Goal: Use online tool/utility: Utilize a website feature to perform a specific function

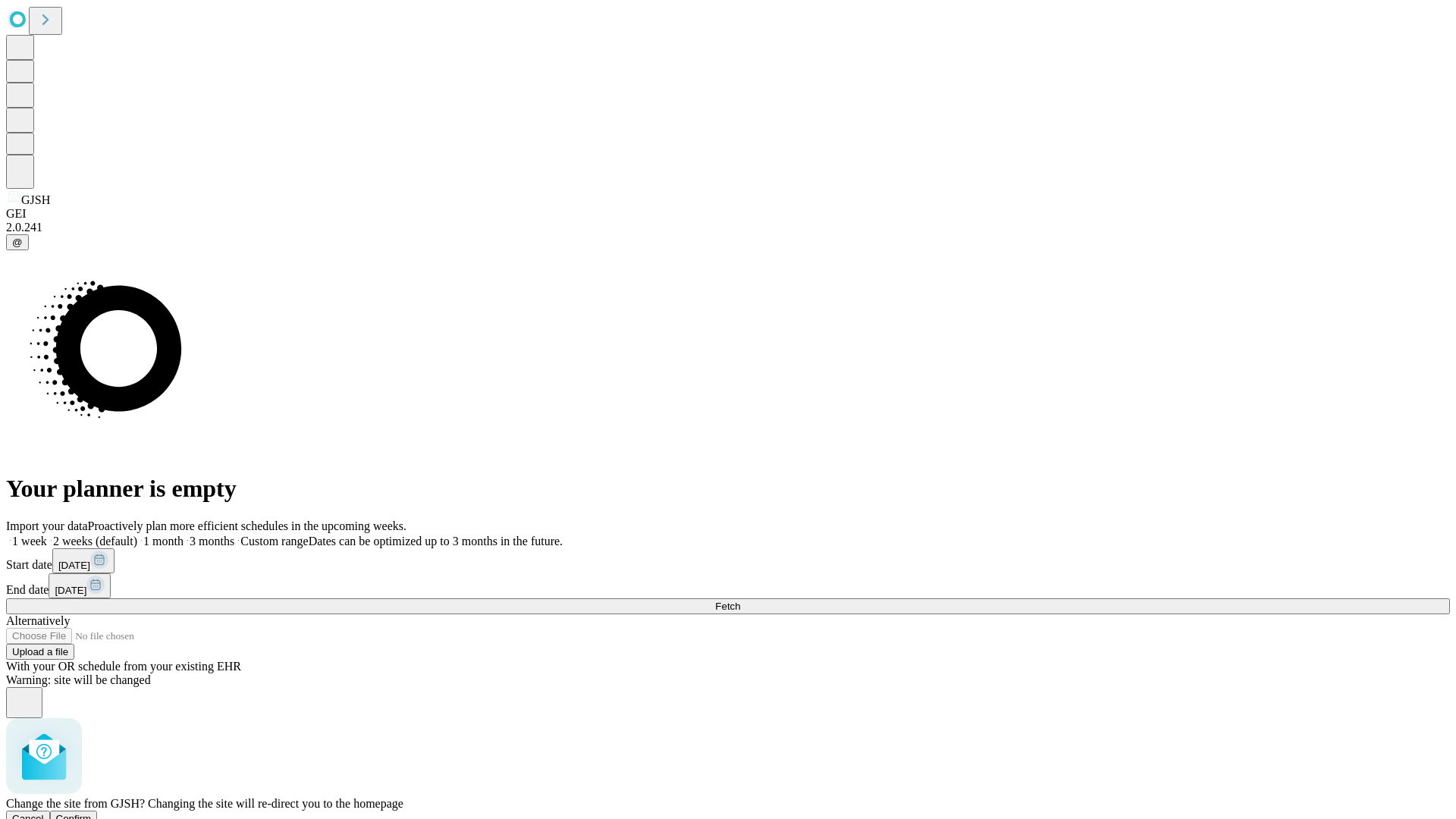
click at [92, 814] on span "Confirm" at bounding box center [74, 819] width 35 height 12
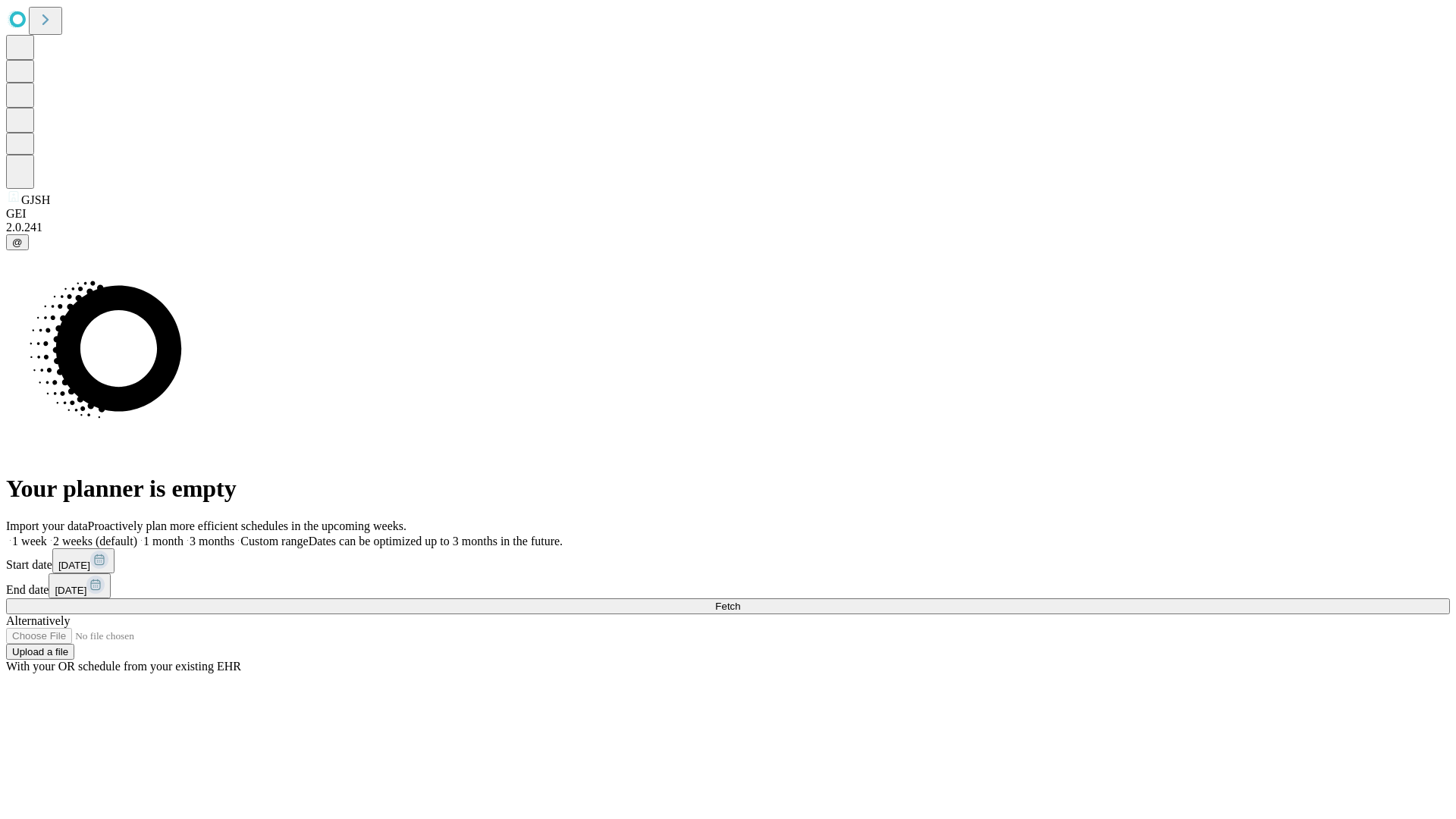
click at [47, 534] on label "1 week" at bounding box center [27, 541] width 41 height 13
click at [740, 601] on span "Fetch" at bounding box center [728, 606] width 25 height 12
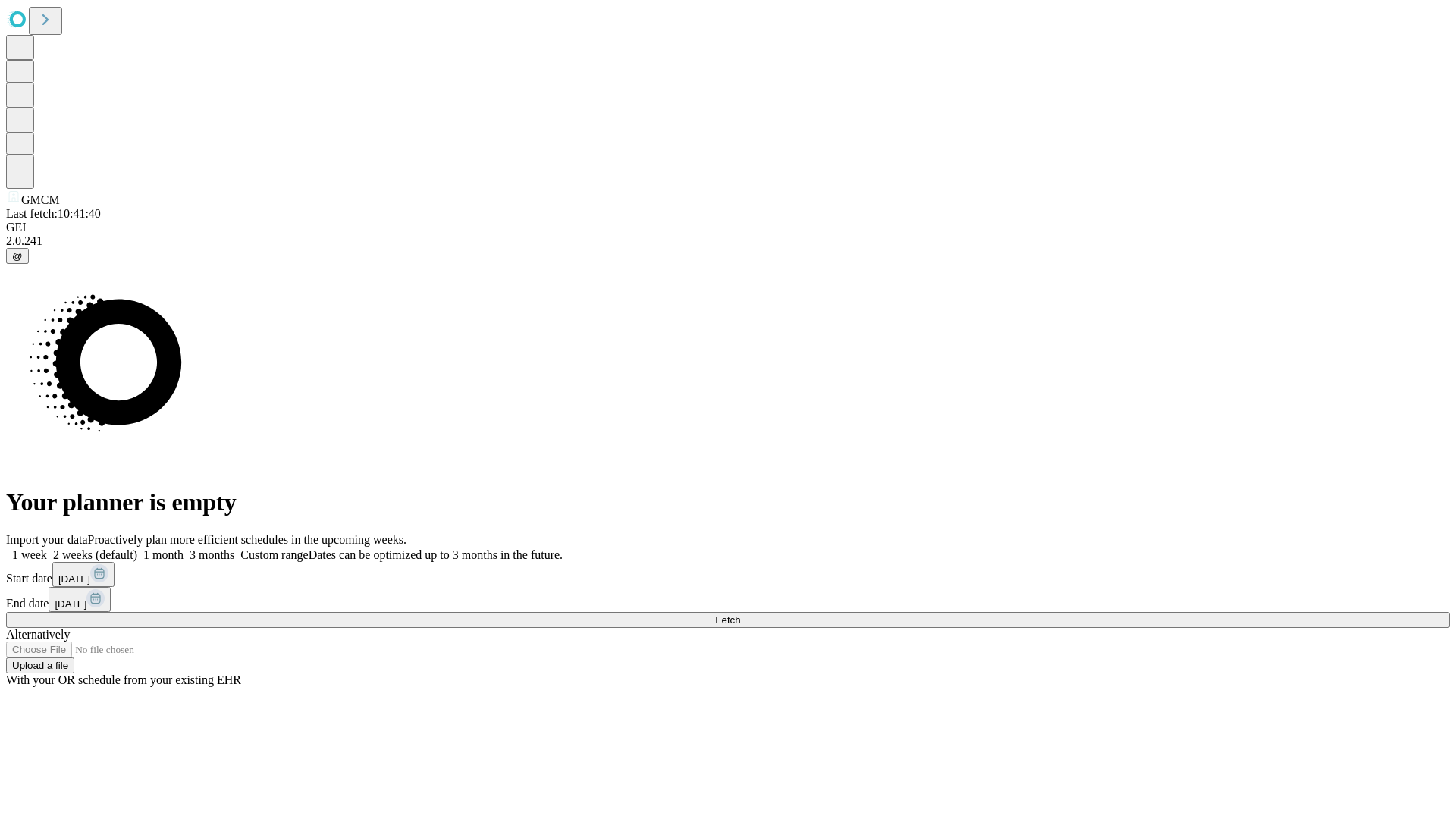
click at [47, 549] on label "1 week" at bounding box center [27, 555] width 41 height 13
click at [740, 614] on span "Fetch" at bounding box center [728, 620] width 25 height 12
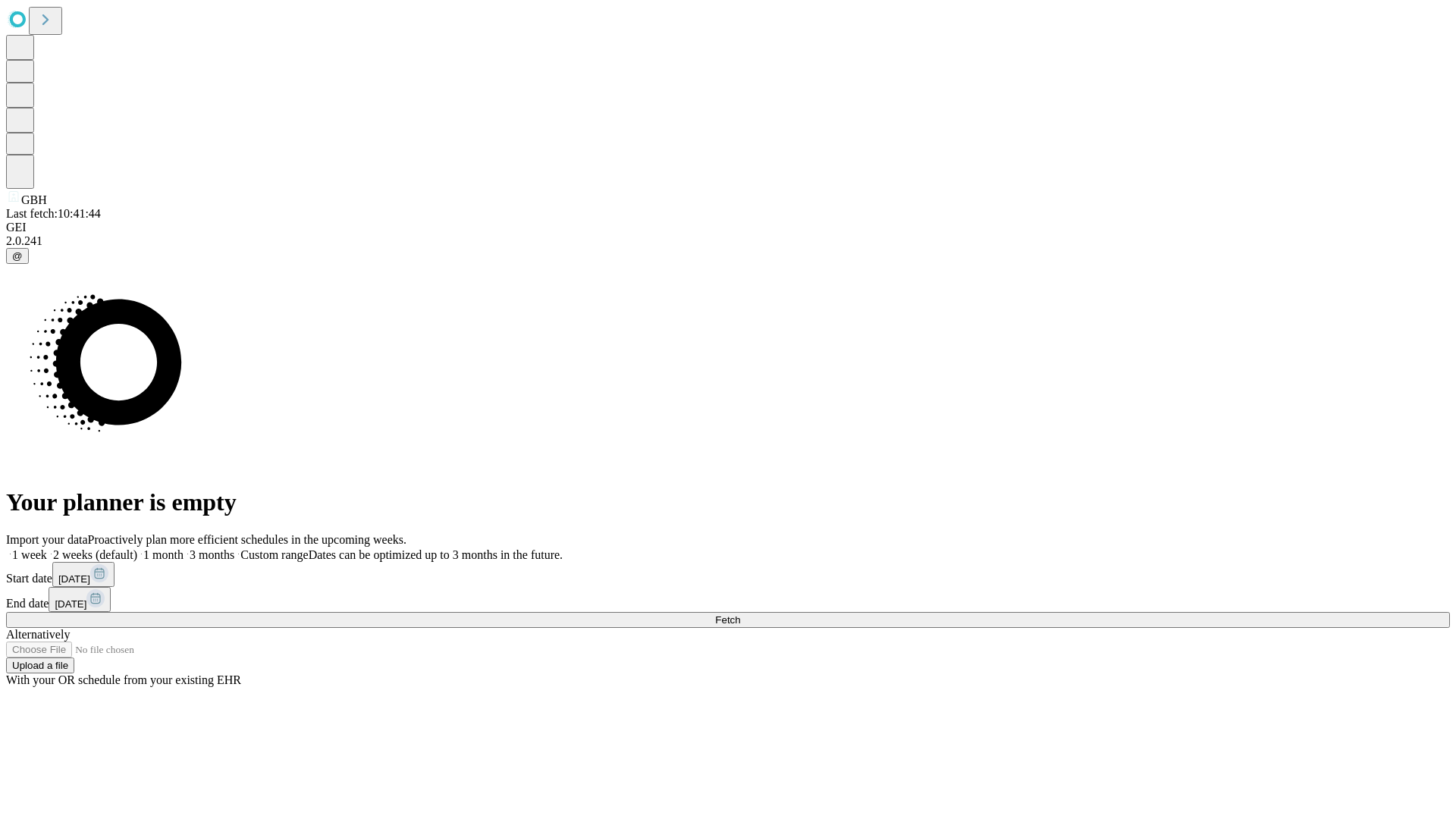
click at [47, 549] on label "1 week" at bounding box center [27, 555] width 41 height 13
click at [740, 614] on span "Fetch" at bounding box center [728, 620] width 25 height 12
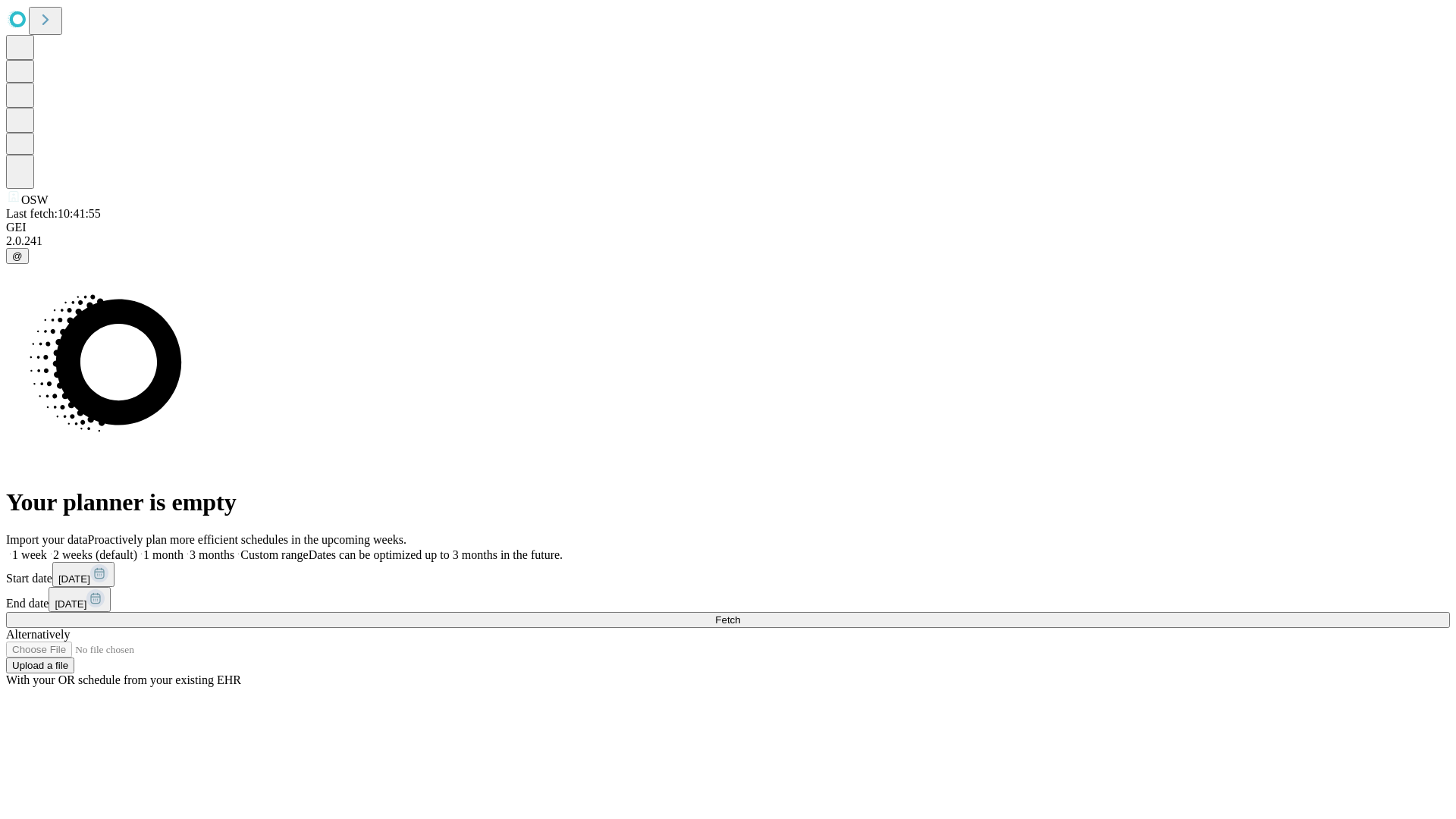
click at [47, 549] on label "1 week" at bounding box center [27, 555] width 41 height 13
click at [740, 614] on span "Fetch" at bounding box center [728, 620] width 25 height 12
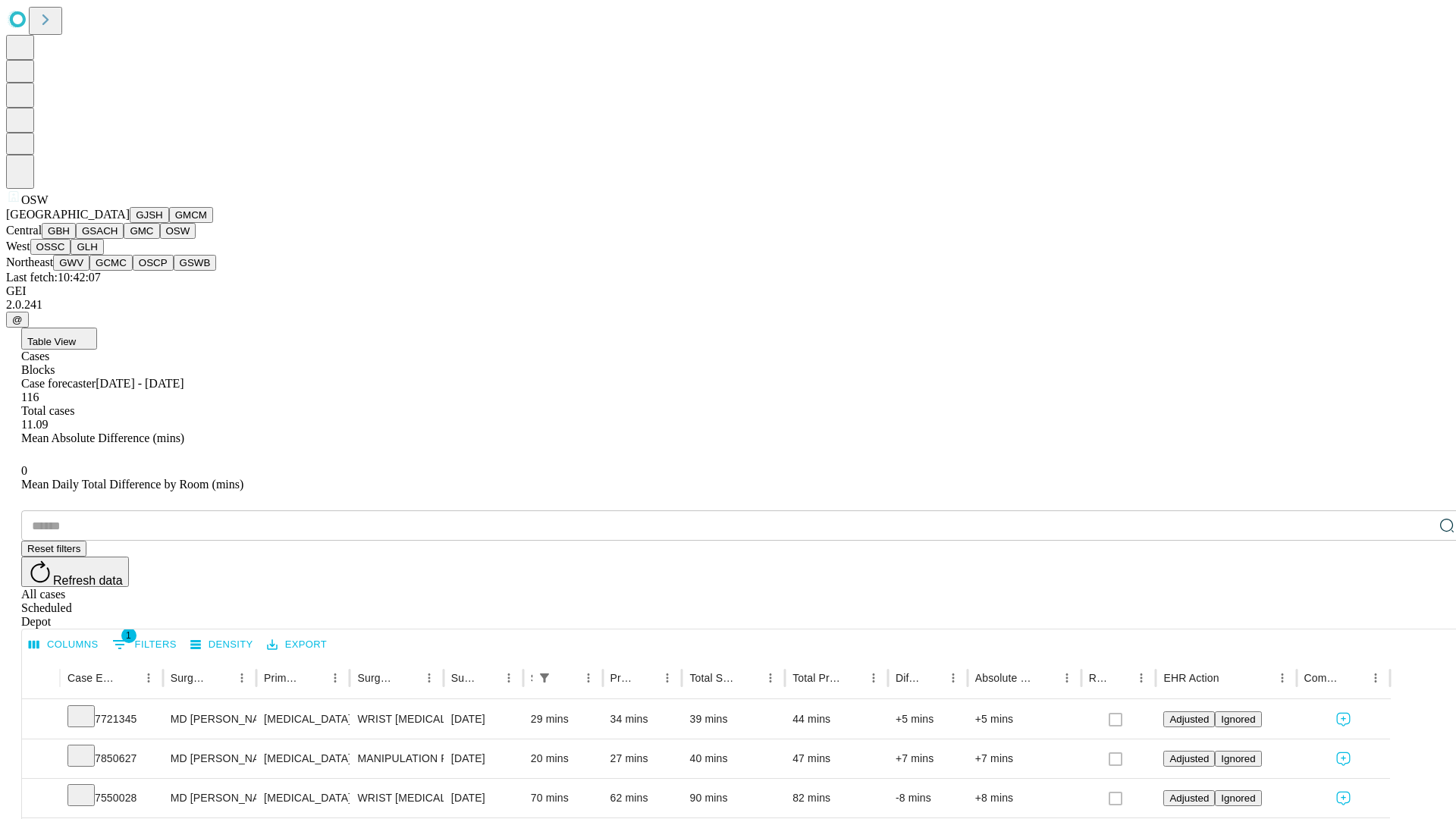
click at [71, 255] on button "OSSC" at bounding box center [51, 247] width 41 height 16
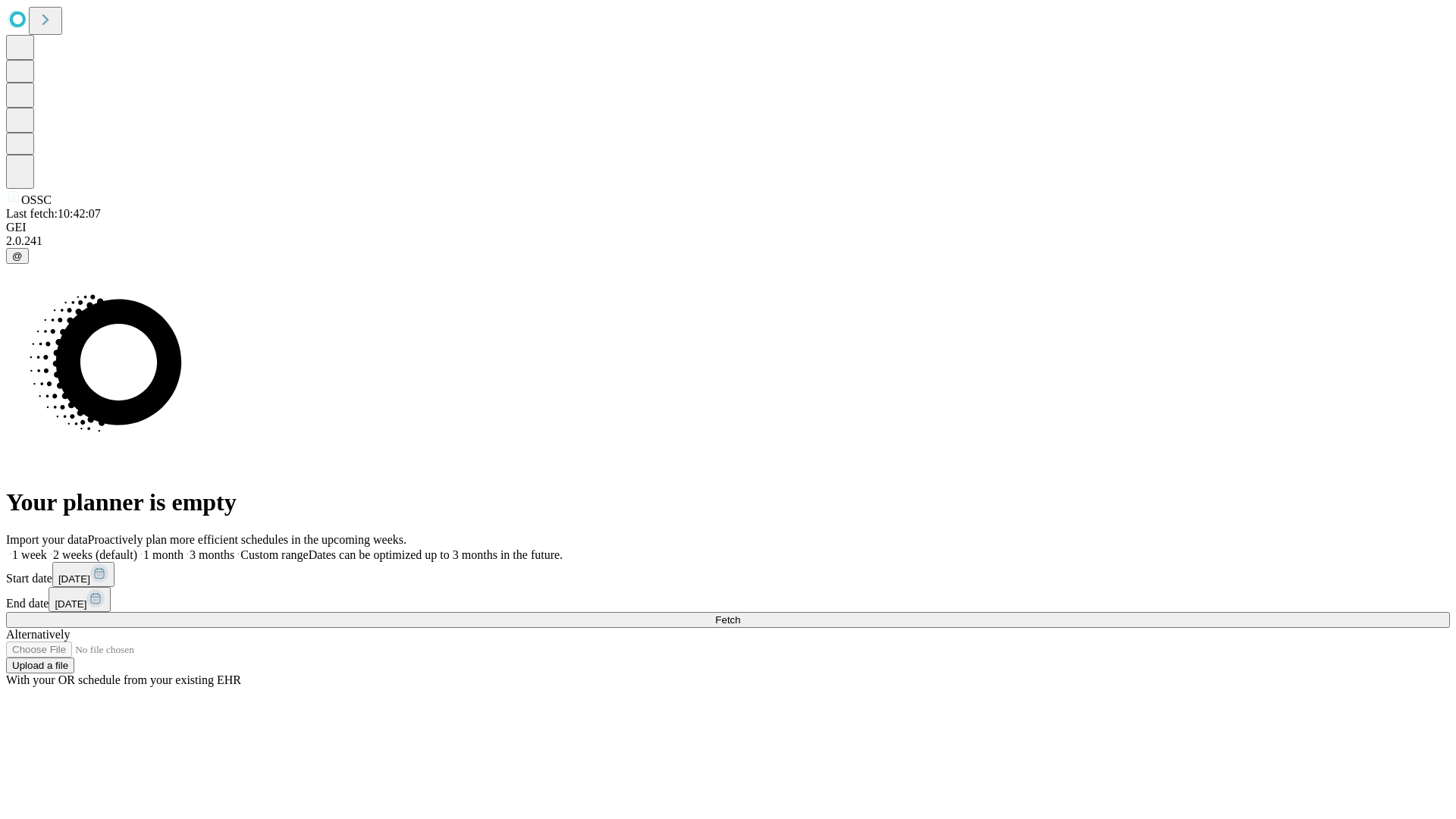
click at [47, 549] on label "1 week" at bounding box center [27, 555] width 41 height 13
click at [740, 614] on span "Fetch" at bounding box center [728, 620] width 25 height 12
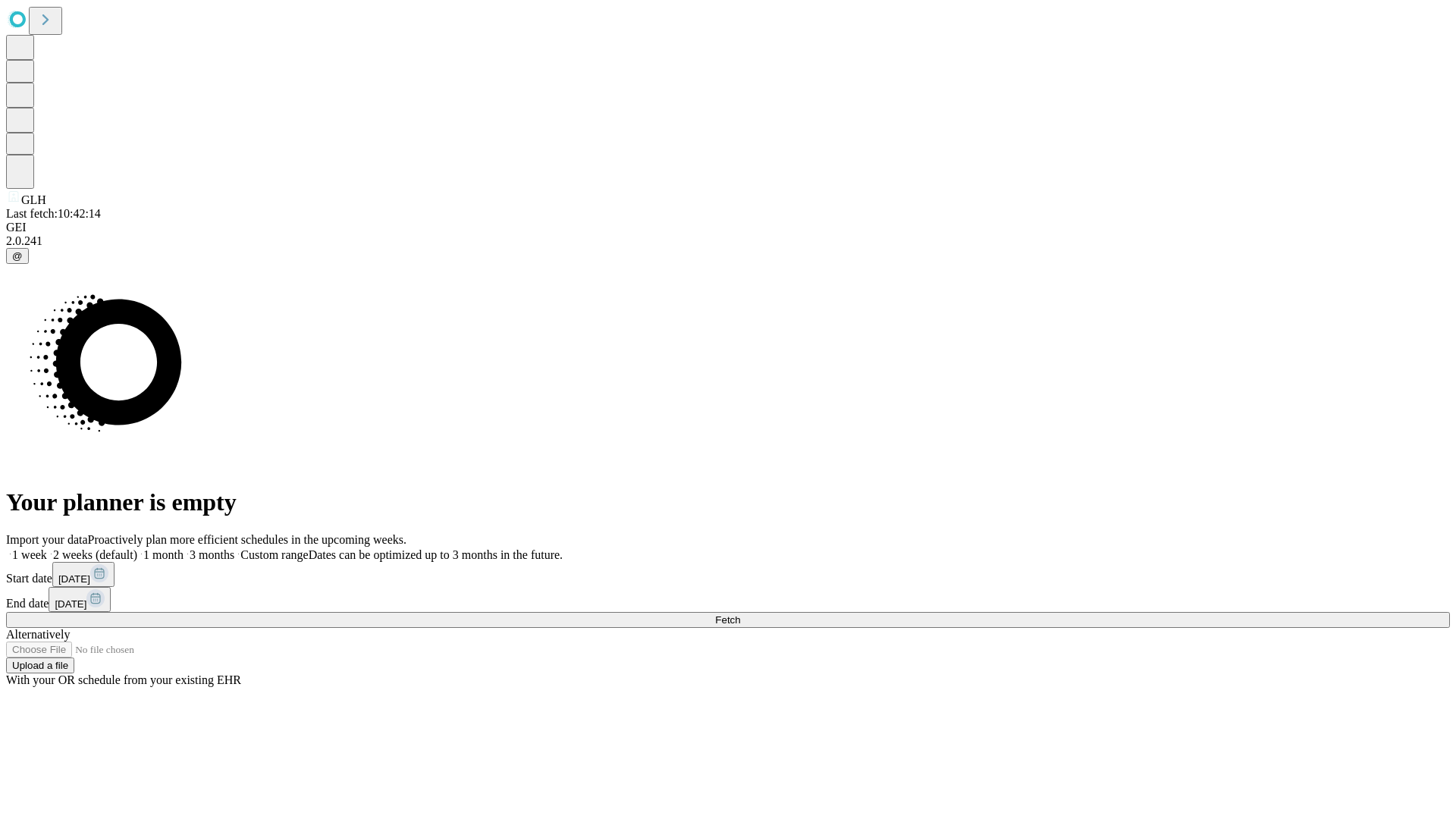
click at [47, 549] on label "1 week" at bounding box center [27, 555] width 41 height 13
click at [740, 614] on span "Fetch" at bounding box center [728, 620] width 25 height 12
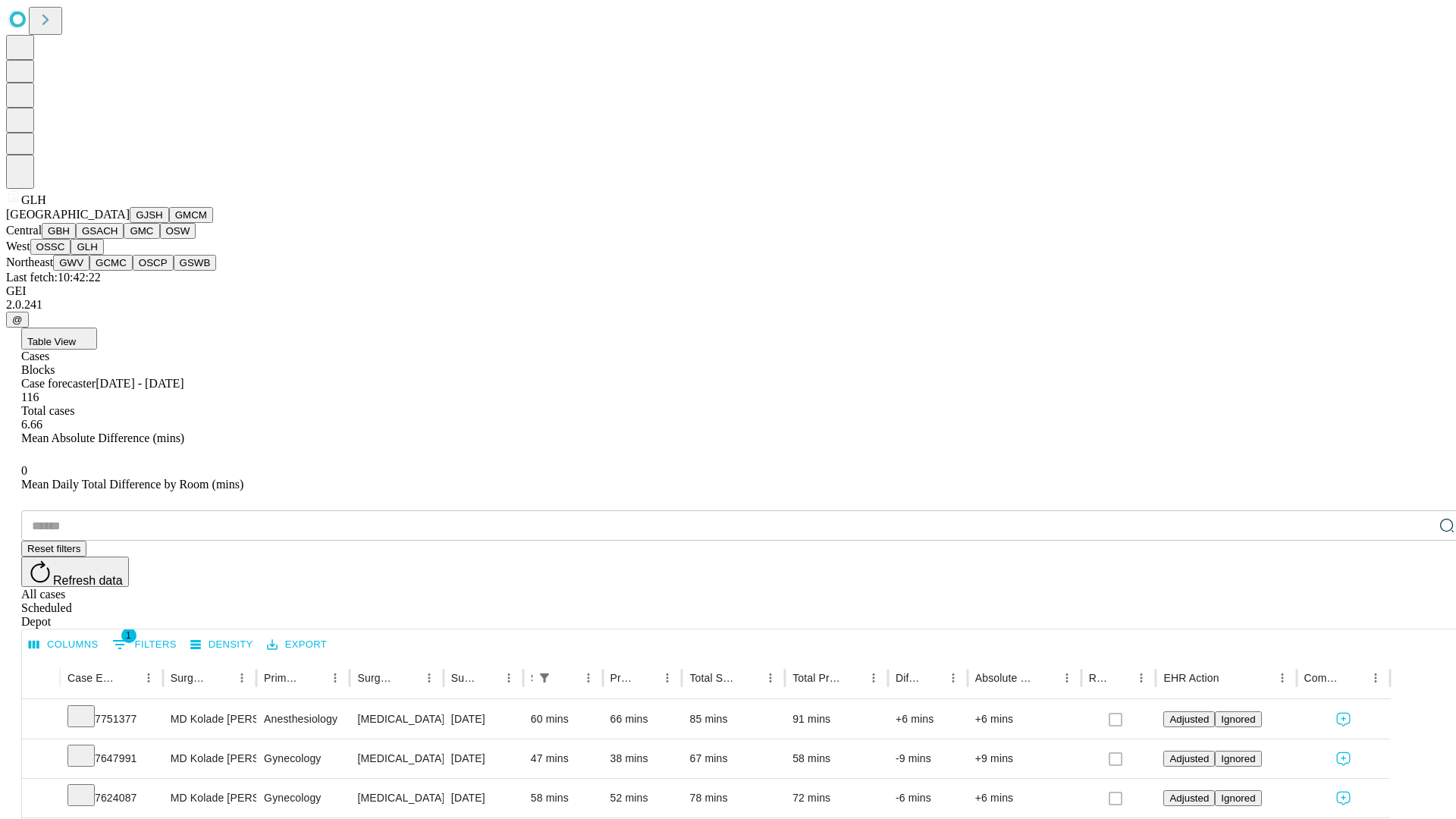
click at [90, 271] on button "GWV" at bounding box center [71, 263] width 36 height 16
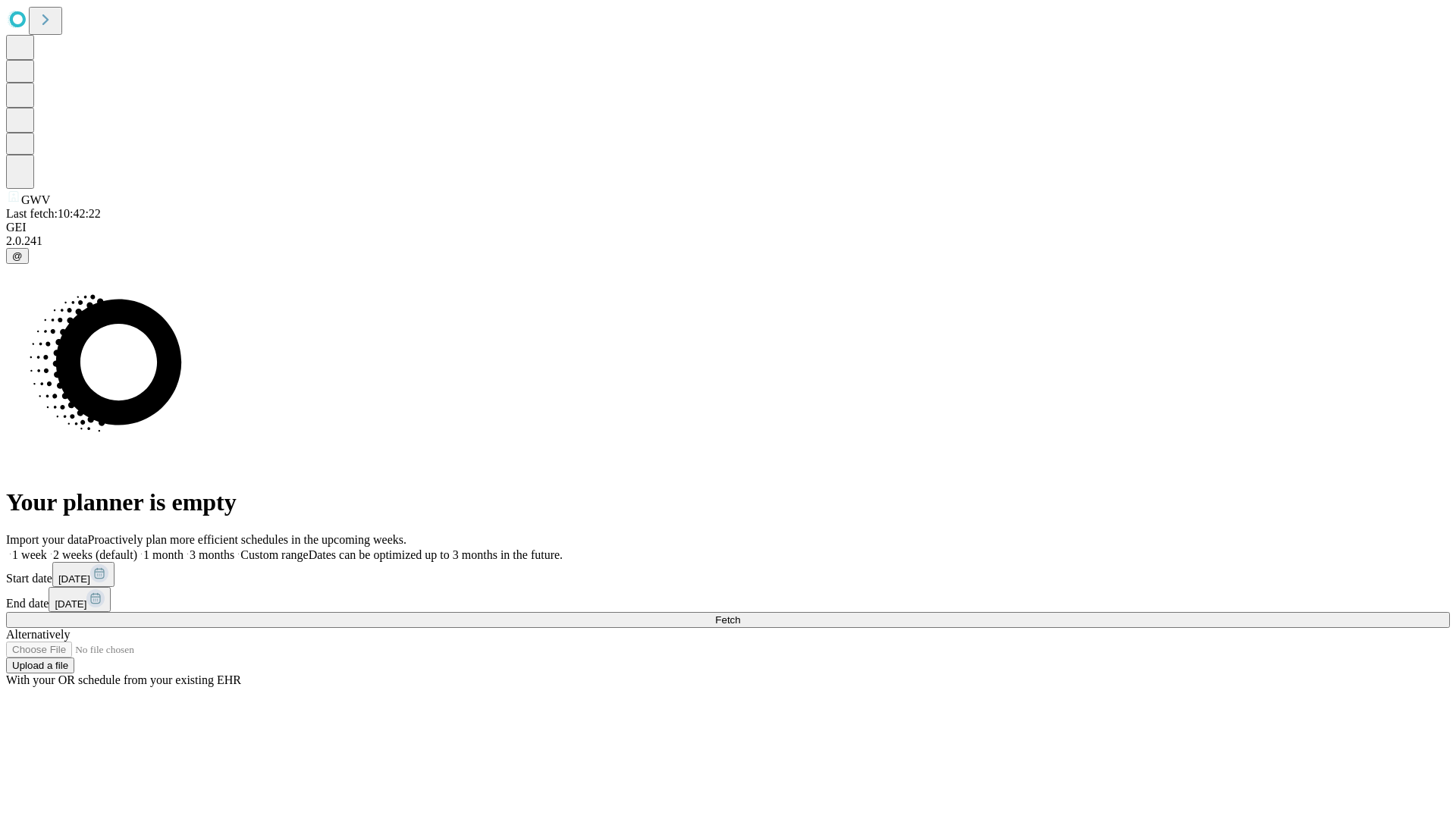
click at [47, 549] on label "1 week" at bounding box center [27, 555] width 41 height 13
click at [740, 614] on span "Fetch" at bounding box center [728, 620] width 25 height 12
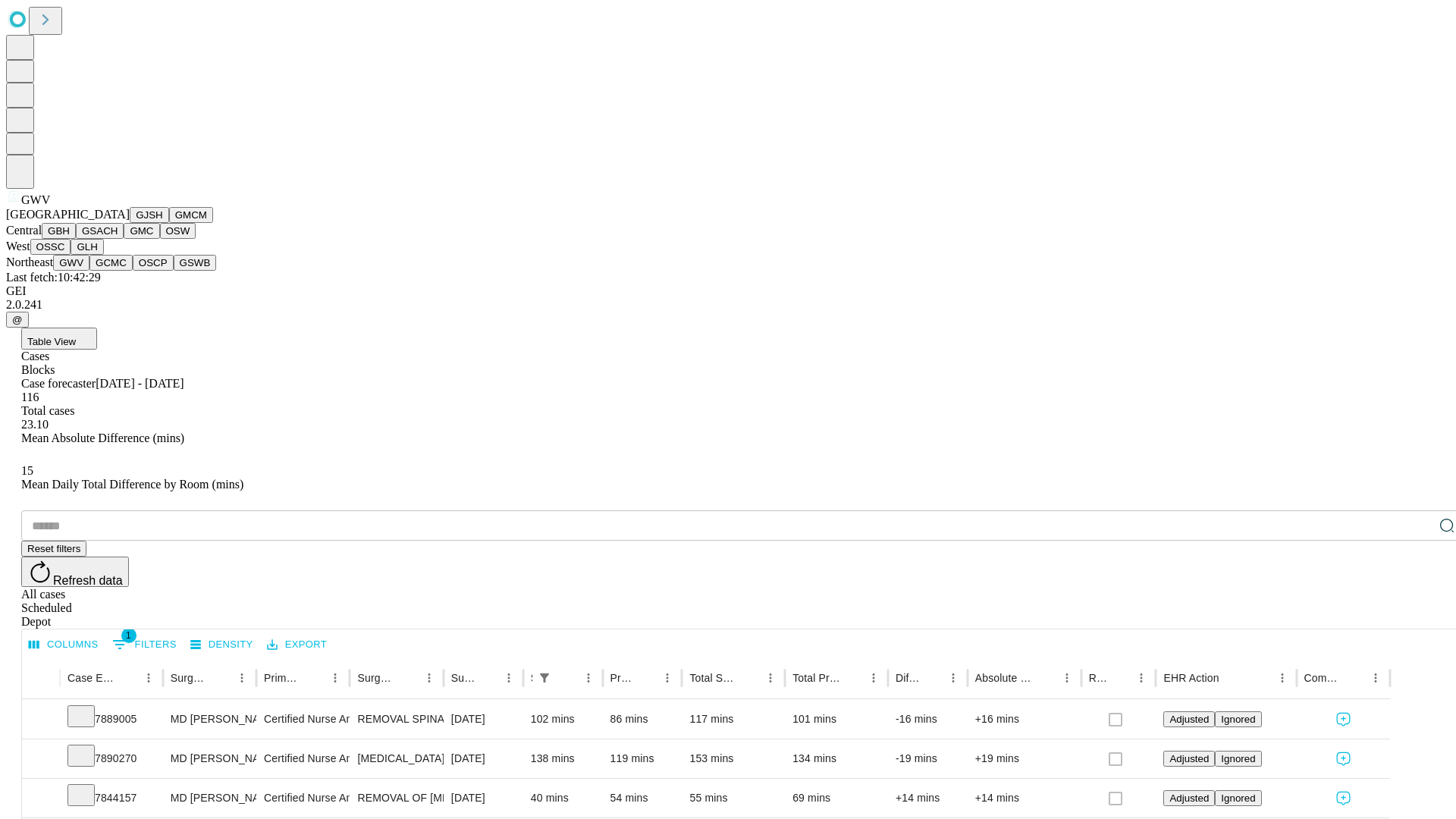
click at [118, 271] on button "GCMC" at bounding box center [111, 263] width 43 height 16
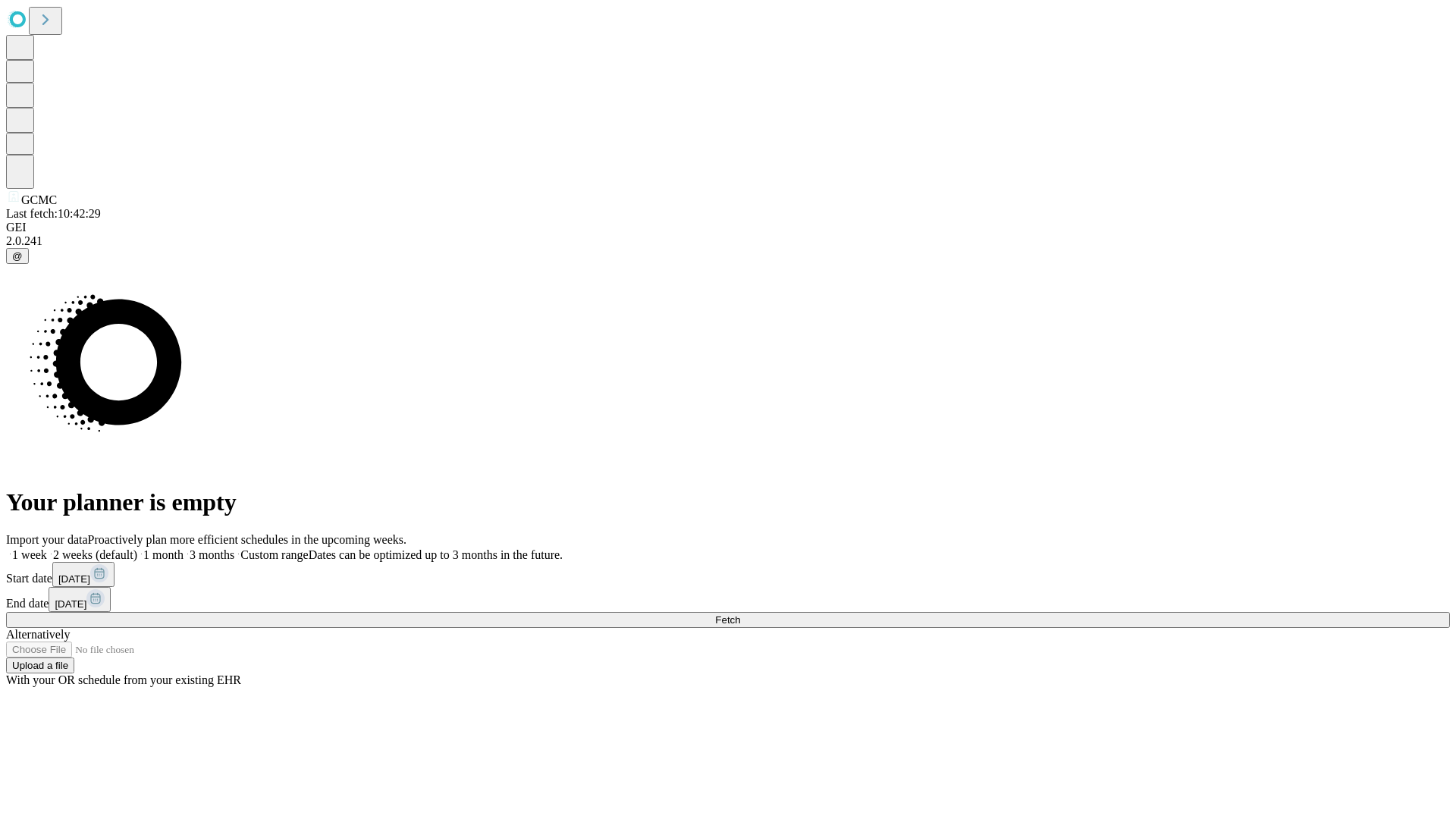
click at [740, 614] on span "Fetch" at bounding box center [728, 620] width 25 height 12
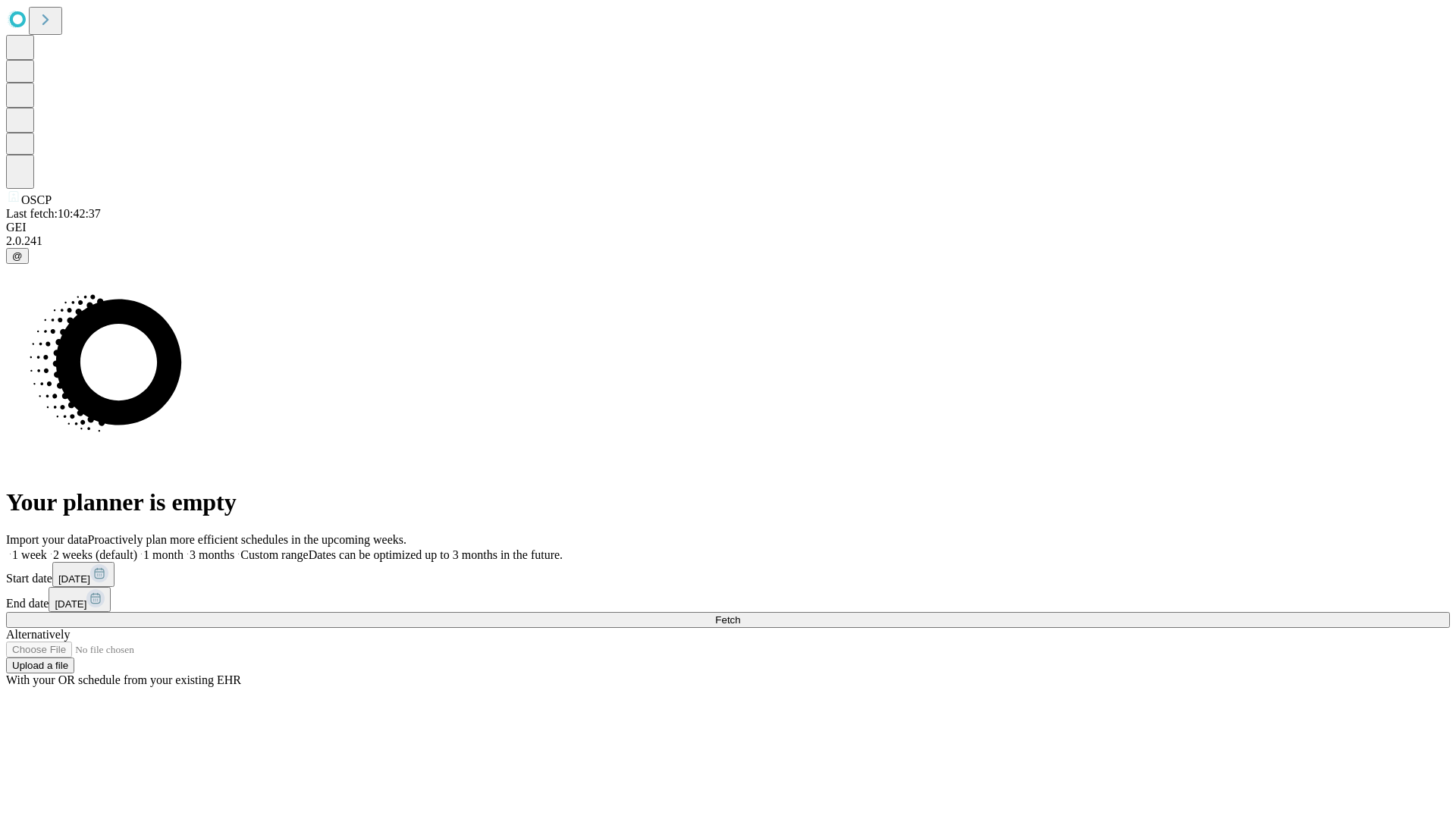
click at [47, 549] on label "1 week" at bounding box center [27, 555] width 41 height 13
click at [740, 614] on span "Fetch" at bounding box center [728, 620] width 25 height 12
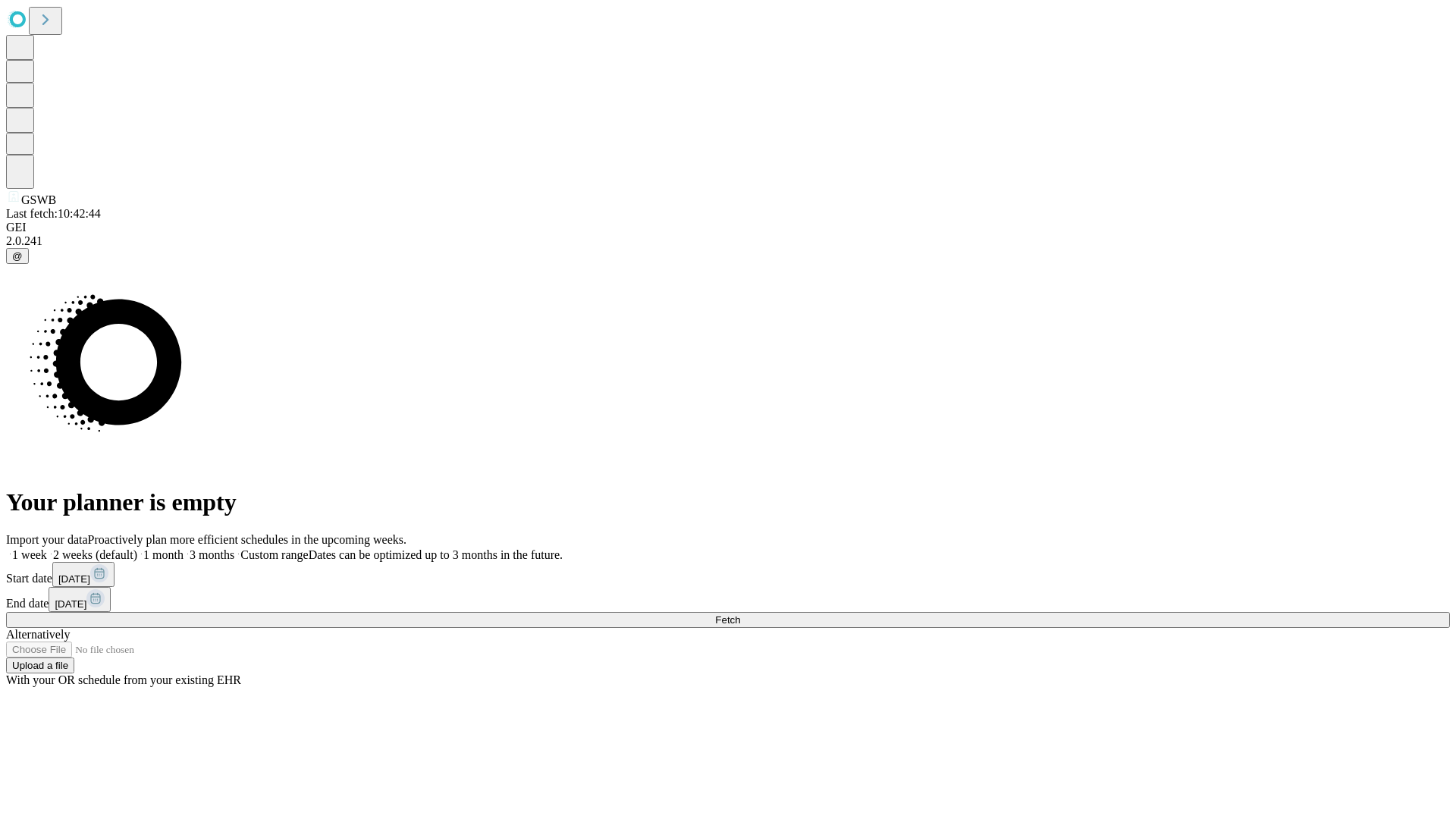
click at [47, 549] on label "1 week" at bounding box center [27, 555] width 41 height 13
click at [740, 614] on span "Fetch" at bounding box center [728, 620] width 25 height 12
